Goal: Task Accomplishment & Management: Use online tool/utility

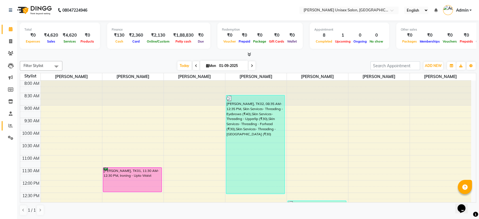
click at [11, 122] on link "Reports" at bounding box center [9, 125] width 14 height 9
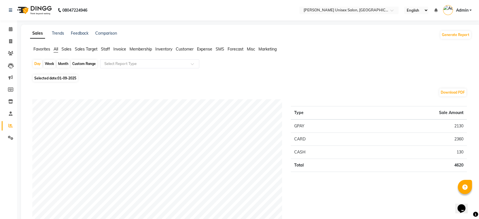
click at [64, 63] on div "Month" at bounding box center [63, 64] width 13 height 8
select select "9"
select select "2025"
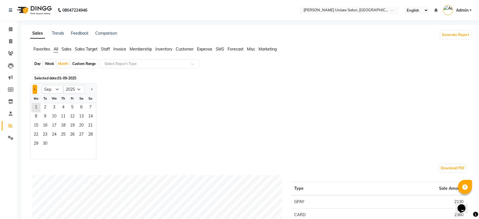
click at [34, 89] on span "Previous month" at bounding box center [35, 89] width 2 height 2
select select "8"
click at [68, 108] on span "1" at bounding box center [72, 107] width 9 height 9
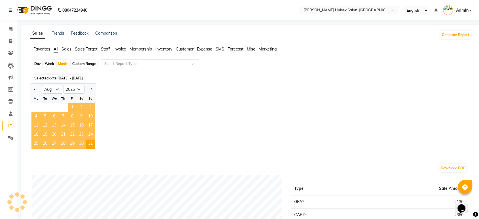
click at [68, 108] on span "1" at bounding box center [72, 107] width 9 height 9
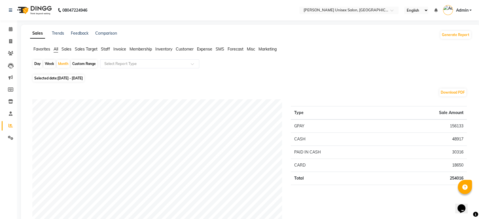
click at [211, 81] on div "Selected date: [DATE] - [DATE]" at bounding box center [251, 78] width 439 height 6
click at [65, 63] on div "Month" at bounding box center [63, 64] width 13 height 8
select select "8"
select select "2025"
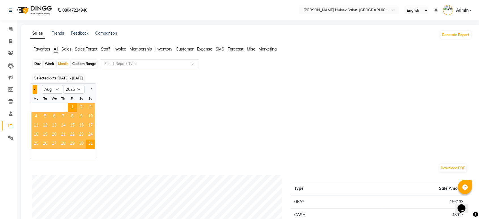
click at [35, 88] on span "Previous month" at bounding box center [35, 89] width 2 height 2
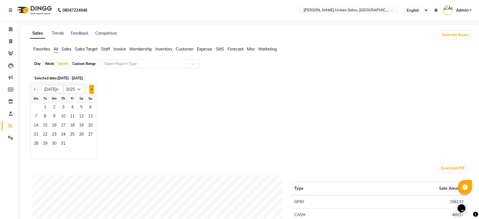
click at [93, 89] on button "Next month" at bounding box center [91, 89] width 5 height 9
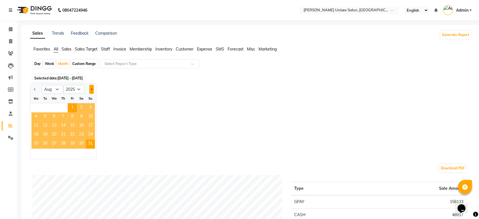
click at [93, 89] on button "Next month" at bounding box center [91, 89] width 5 height 9
select select "9"
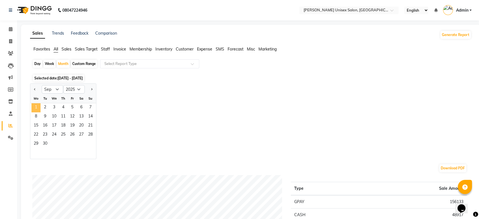
drag, startPoint x: 93, startPoint y: 89, endPoint x: 36, endPoint y: 106, distance: 59.6
click at [36, 106] on ngb-datepicker "Jan Feb Mar Apr May Jun [DATE] Aug Sep Oct Nov [DATE] 2016 2017 2018 2019 2020 …" at bounding box center [63, 121] width 66 height 76
click at [36, 106] on span "1" at bounding box center [35, 107] width 9 height 9
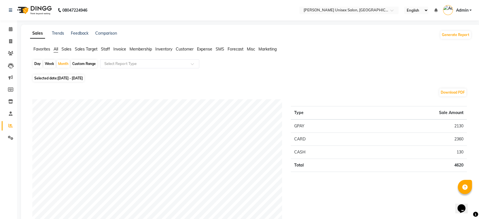
click at [35, 63] on div "Day" at bounding box center [37, 64] width 9 height 8
select select "9"
select select "2025"
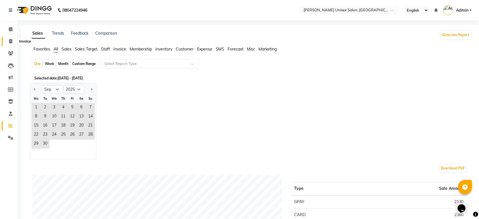
click at [9, 40] on span at bounding box center [11, 41] width 10 height 7
select select "7372"
select select "service"
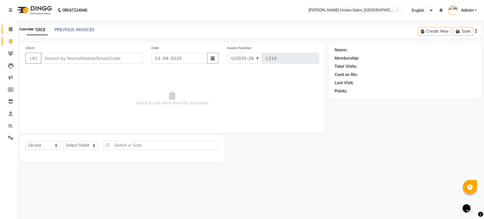
click at [11, 27] on icon at bounding box center [11, 29] width 4 height 4
